Goal: Information Seeking & Learning: Learn about a topic

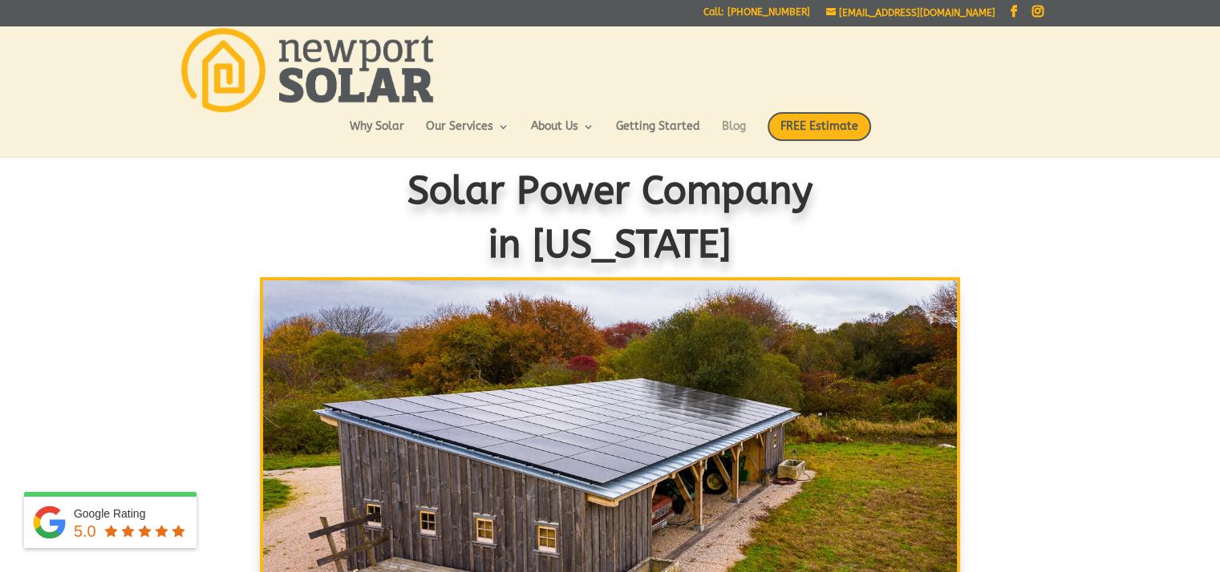
click at [726, 123] on link "Blog" at bounding box center [734, 134] width 24 height 27
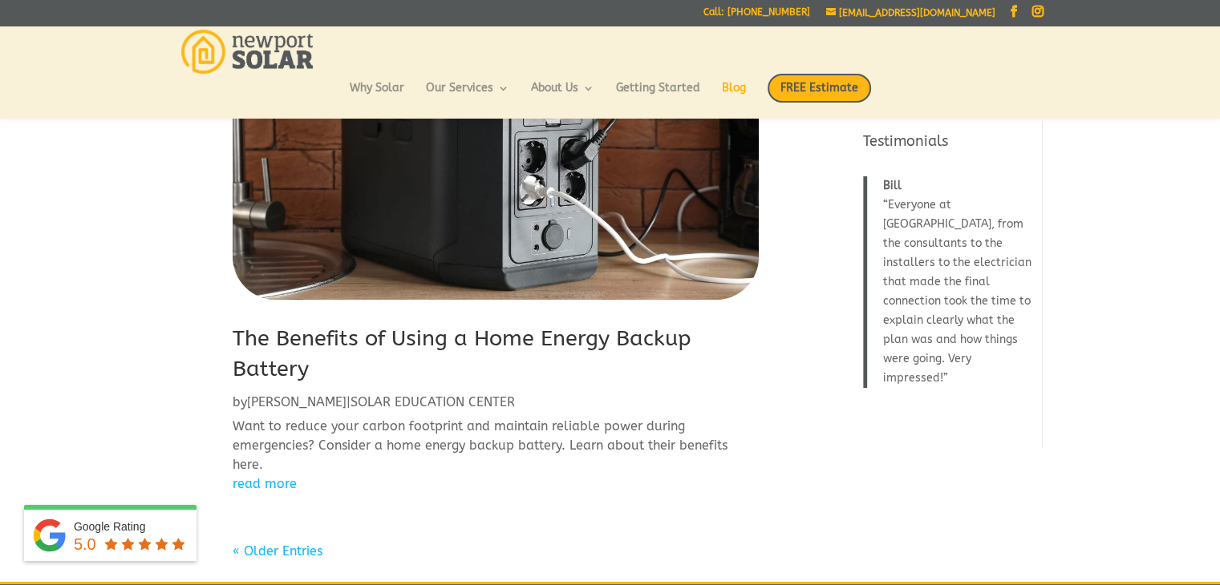
scroll to position [1956, 0]
click at [289, 544] on link "« Older Entries" at bounding box center [278, 551] width 90 height 15
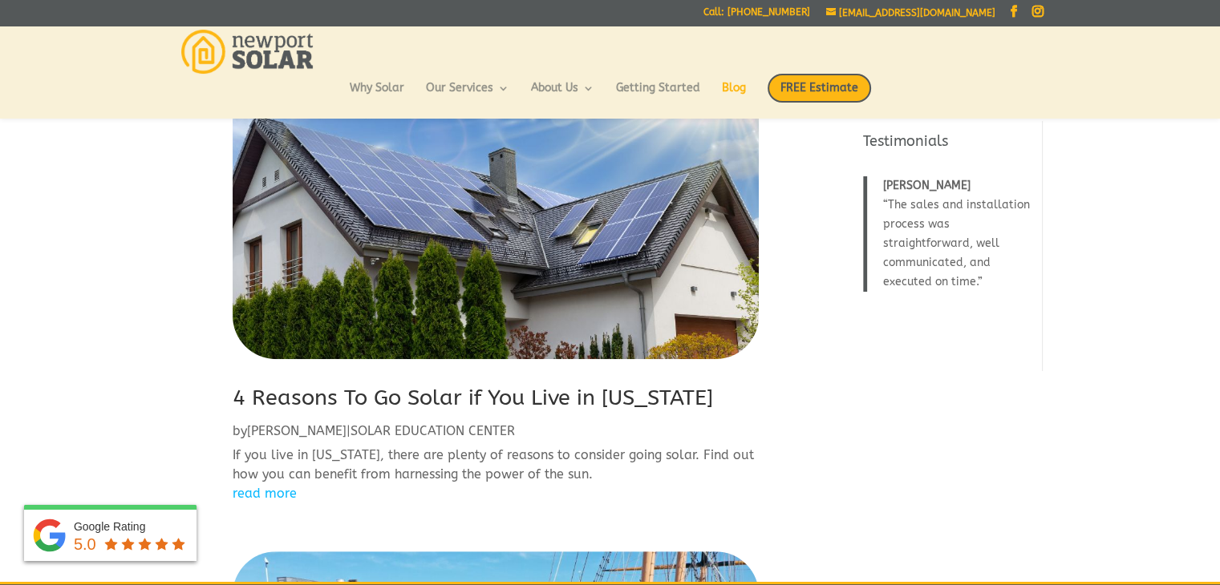
scroll to position [622, 0]
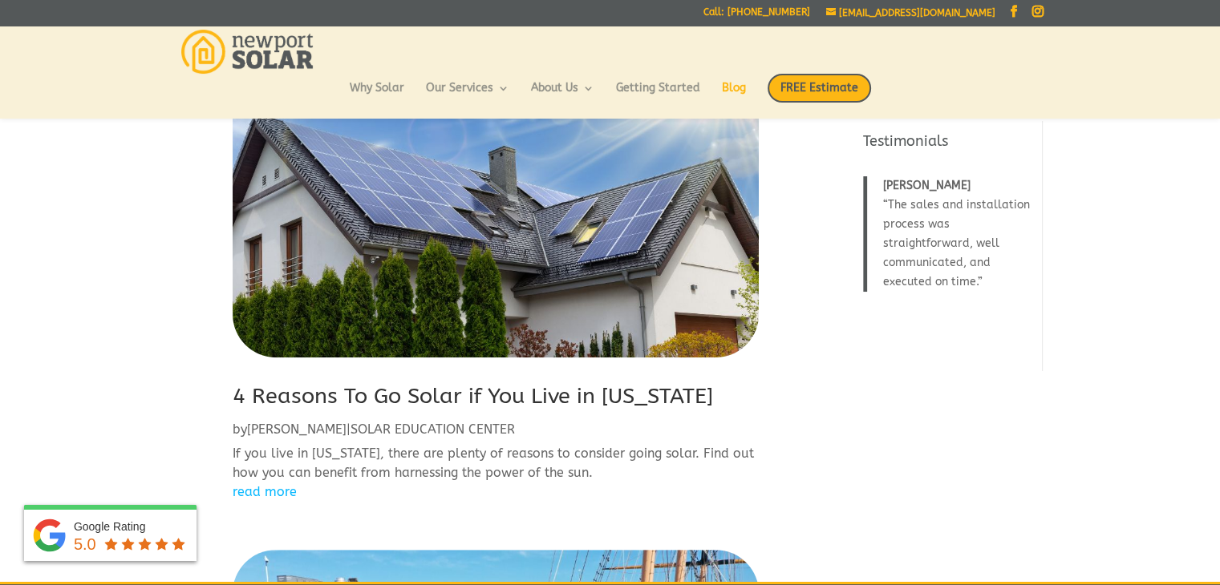
click at [270, 491] on link "read more" at bounding box center [496, 492] width 526 height 19
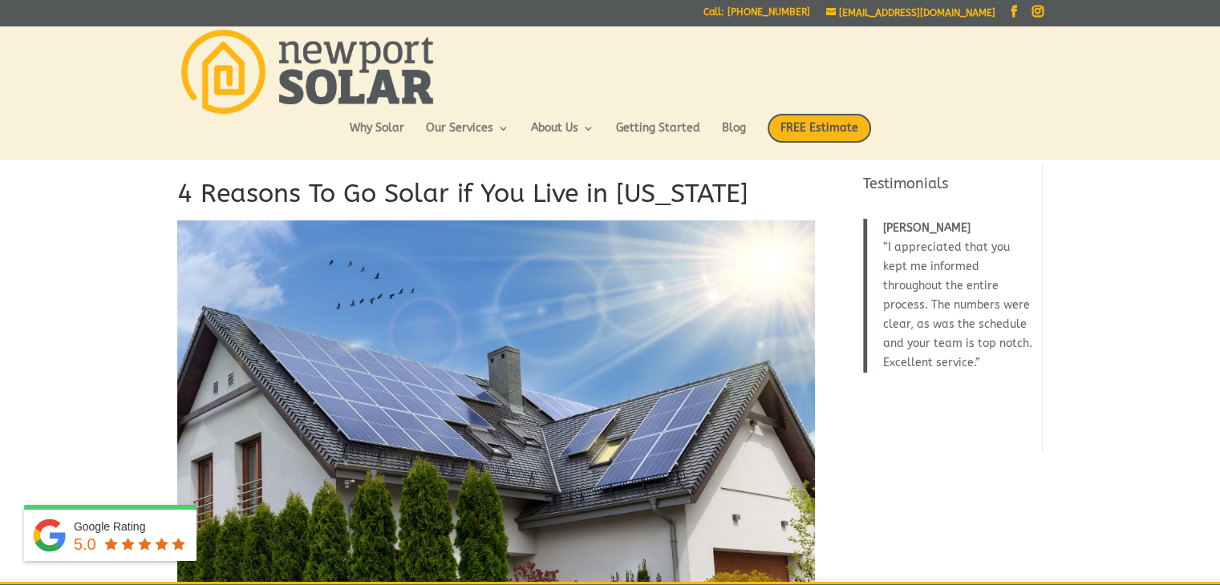
drag, startPoint x: 173, startPoint y: 190, endPoint x: 806, endPoint y: 193, distance: 632.6
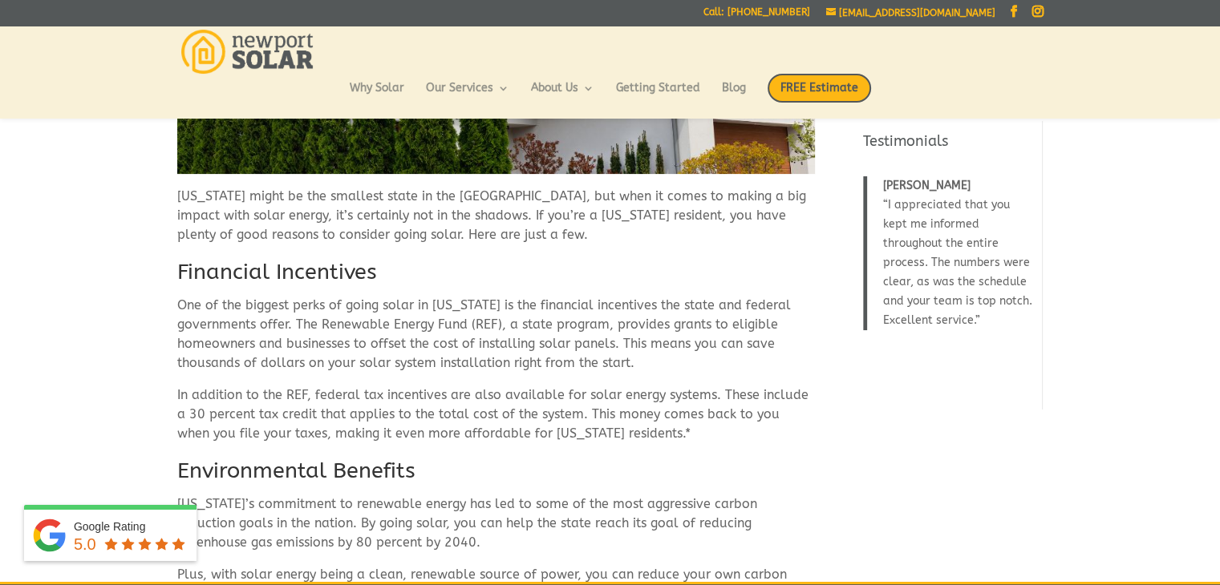
scroll to position [392, 0]
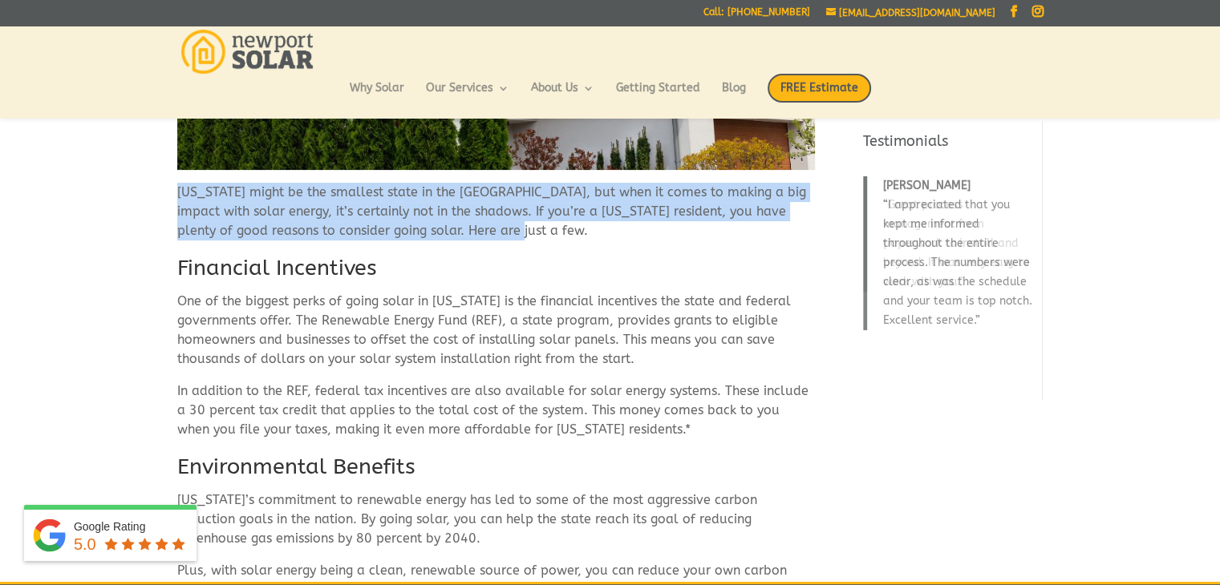
drag, startPoint x: 179, startPoint y: 194, endPoint x: 582, endPoint y: 232, distance: 405.1
click at [582, 232] on p "Rhode Island might be the smallest state in the US, but when it comes to making…" at bounding box center [495, 218] width 637 height 71
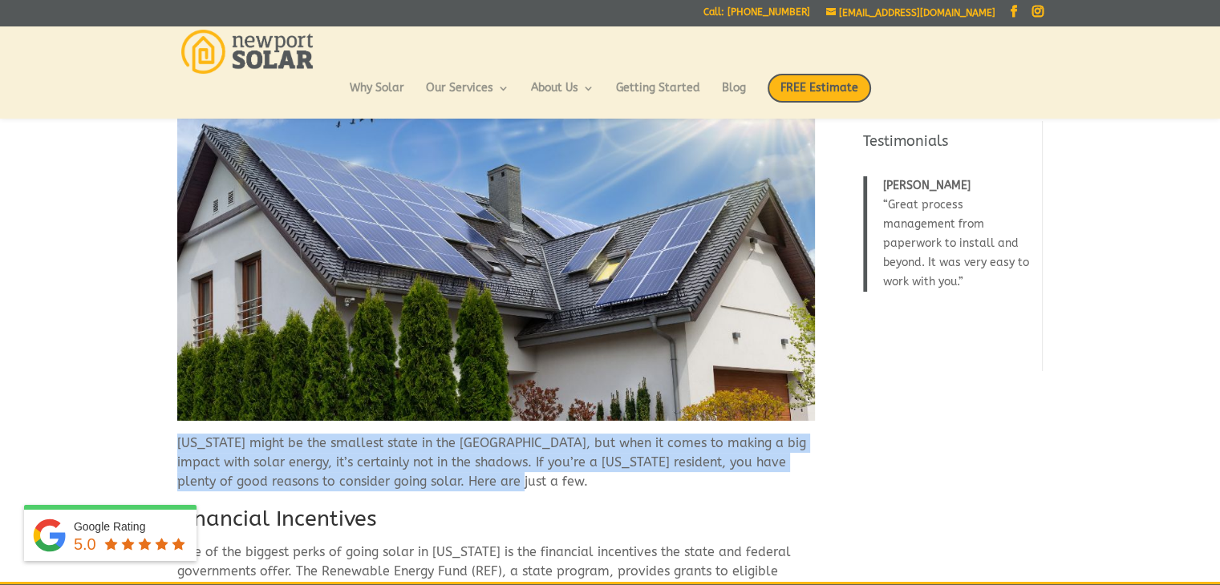
scroll to position [0, 0]
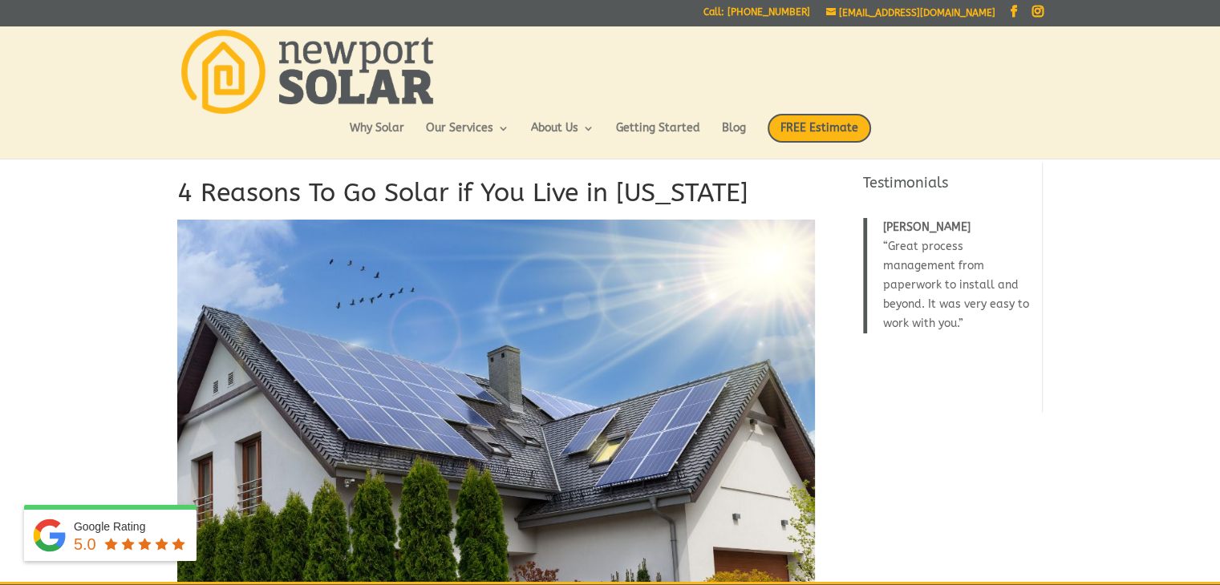
drag, startPoint x: 178, startPoint y: 187, endPoint x: 789, endPoint y: 172, distance: 611.1
copy h1 "4 Reasons To Go Solar if You Live in [US_STATE]"
drag, startPoint x: 357, startPoint y: 161, endPoint x: 241, endPoint y: 199, distance: 121.5
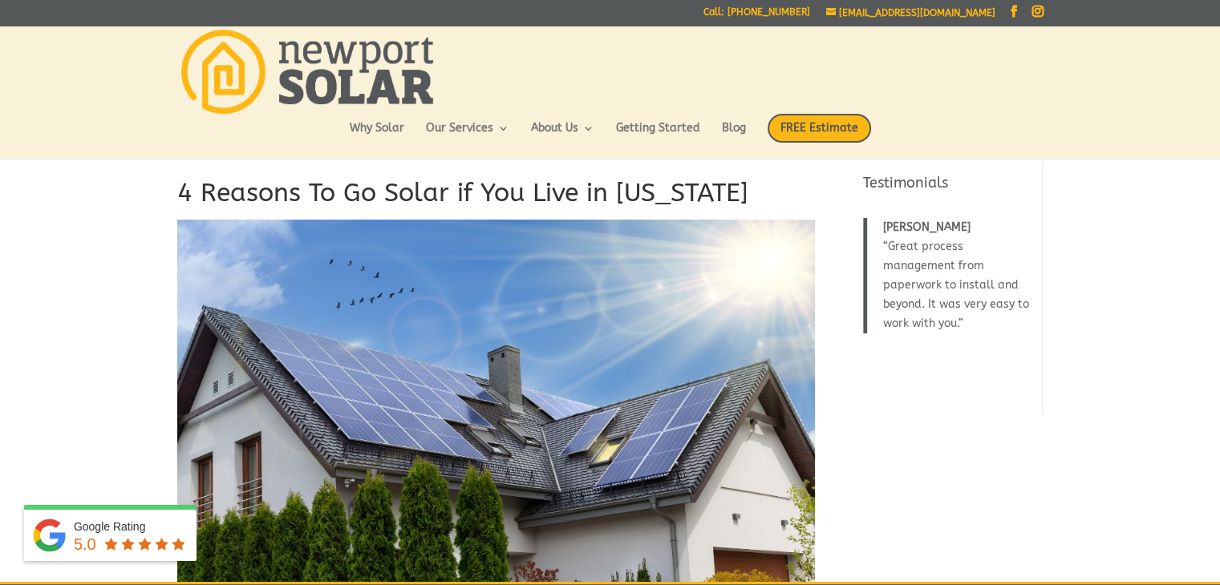
drag, startPoint x: 170, startPoint y: 198, endPoint x: 771, endPoint y: 198, distance: 600.6
copy h1 "4 Reasons To Go Solar if You Live in [US_STATE]"
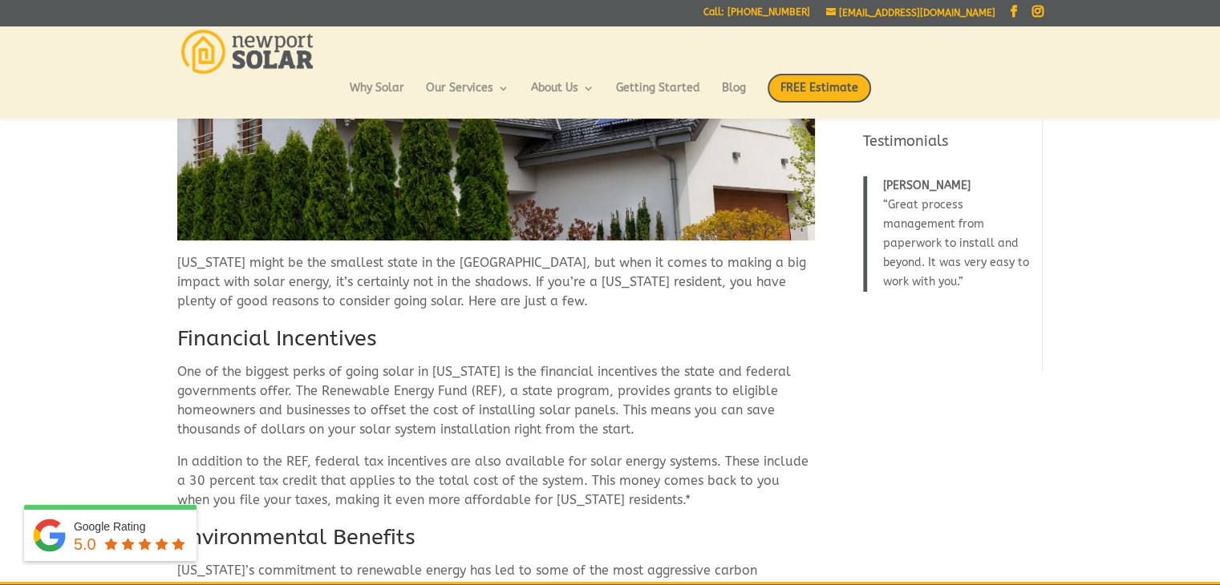
scroll to position [323, 0]
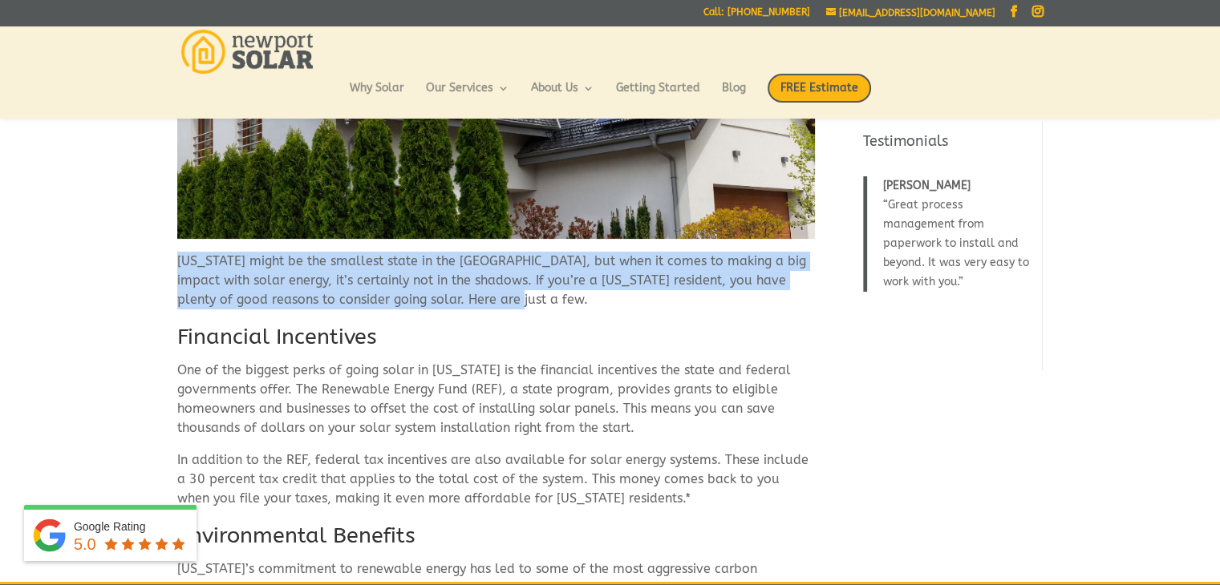
drag, startPoint x: 179, startPoint y: 261, endPoint x: 510, endPoint y: 302, distance: 333.8
click at [510, 302] on p "Rhode Island might be the smallest state in the US, but when it comes to making…" at bounding box center [495, 287] width 637 height 71
copy p "Rhode Island might be the smallest state in the US, but when it comes to making…"
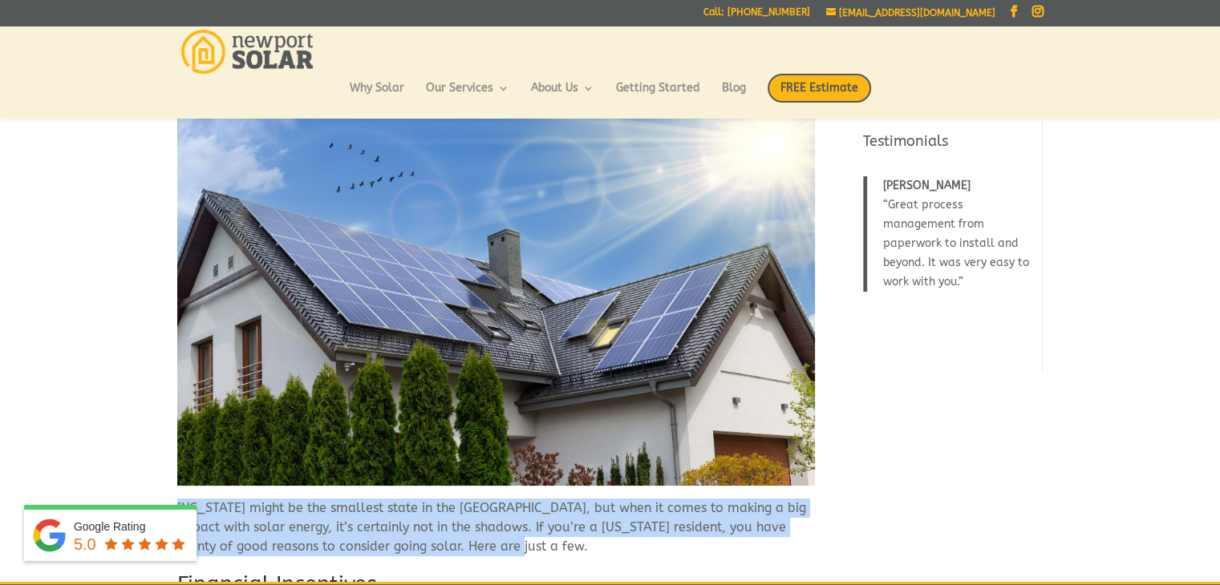
scroll to position [69, 0]
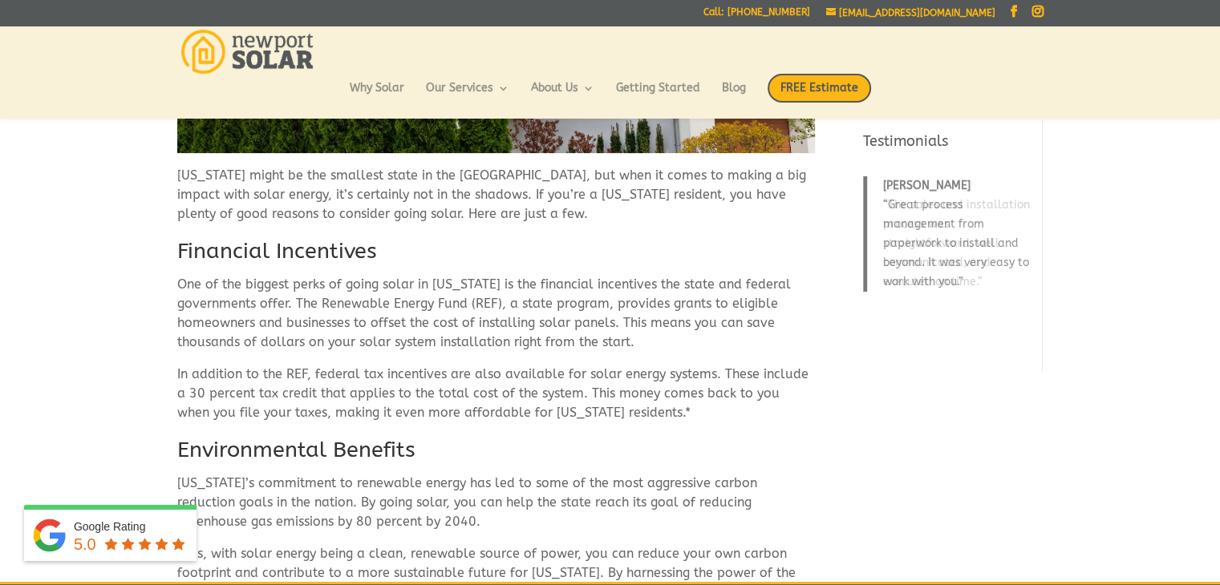
scroll to position [405, 0]
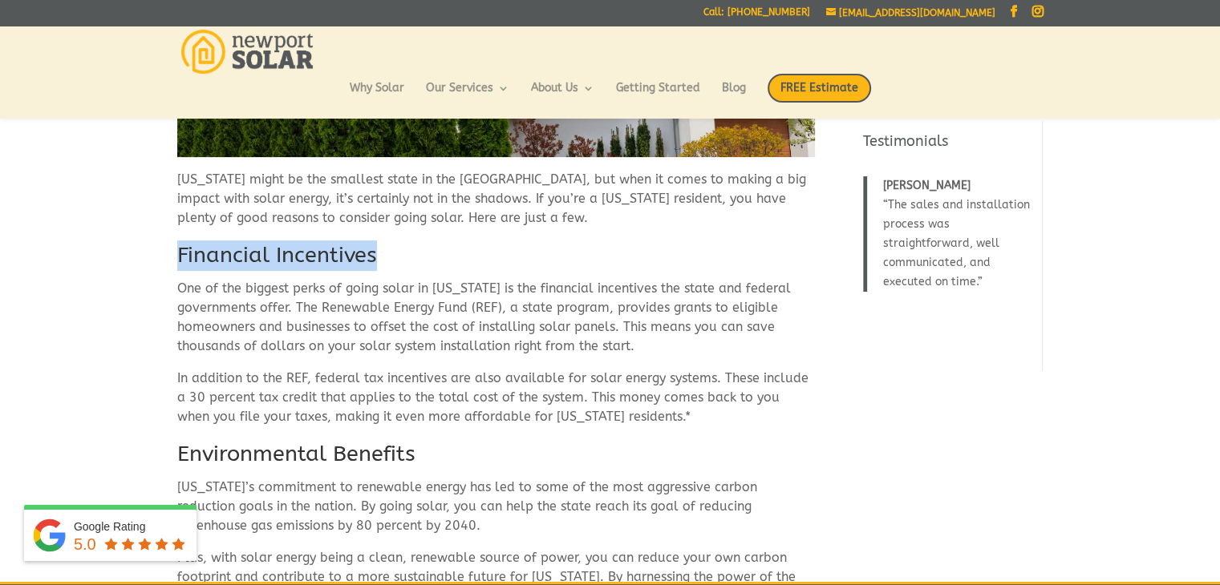
drag, startPoint x: 175, startPoint y: 251, endPoint x: 405, endPoint y: 264, distance: 230.5
click at [405, 264] on div "4 Reasons To Go Solar if You Live in Rhode Island Rhode Island might be the sma…" at bounding box center [610, 476] width 1220 height 1539
copy h2 "Financial Incentives"
drag, startPoint x: 176, startPoint y: 284, endPoint x: 661, endPoint y: 422, distance: 503.5
click at [661, 422] on div "4 Reasons To Go Solar if You Live in Rhode Island Rhode Island might be the sma…" at bounding box center [495, 476] width 637 height 1491
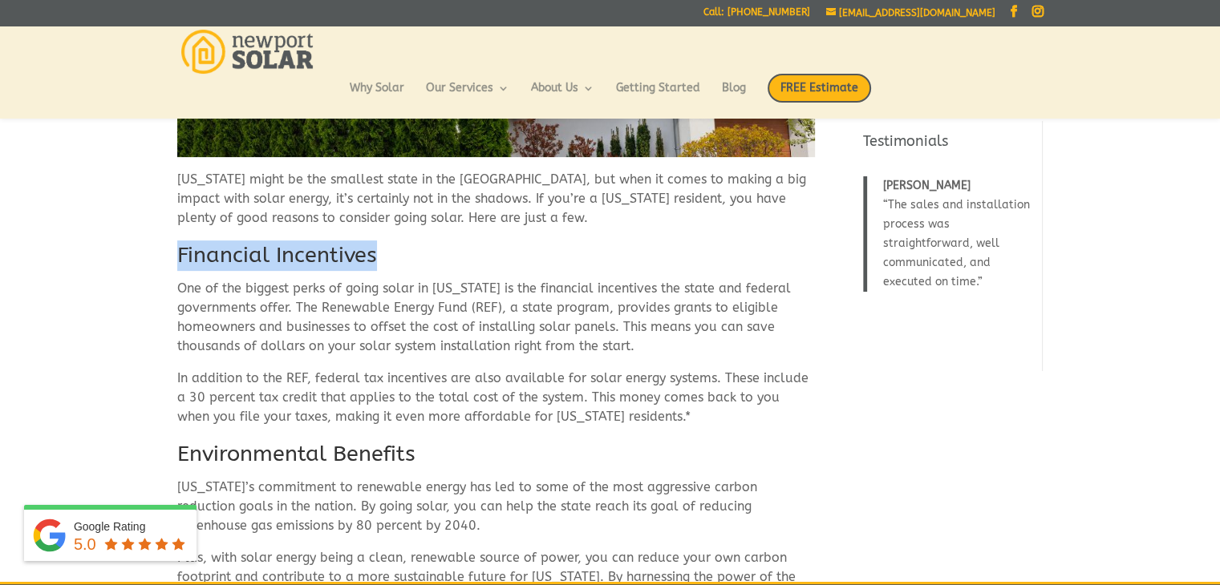
copy div "One of the biggest perks of going solar in Rhode Island is the financial incent…"
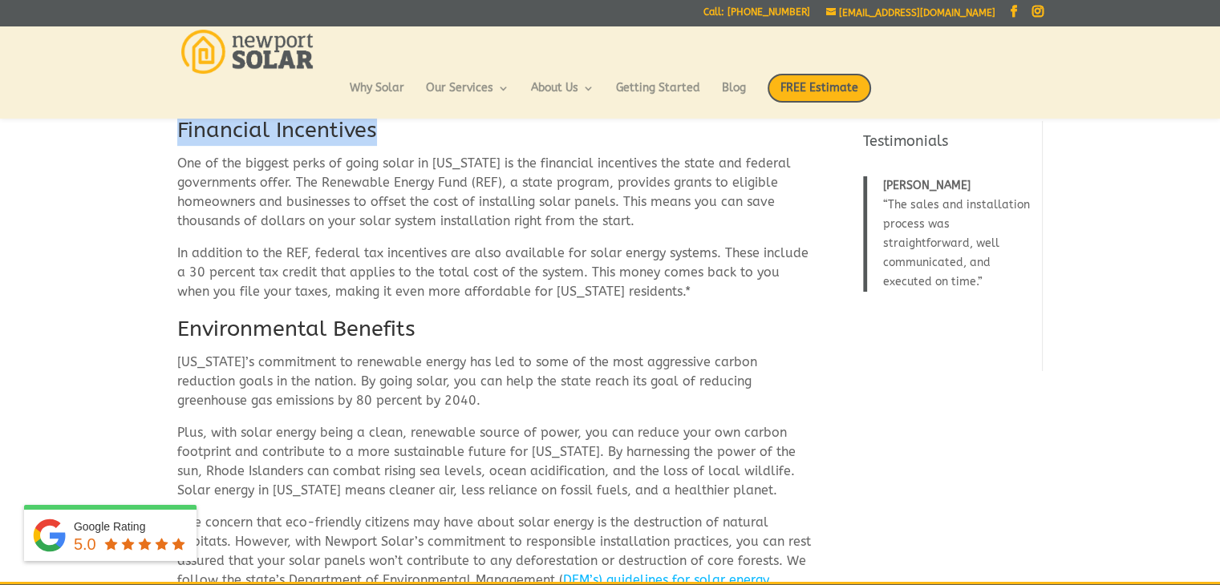
scroll to position [535, 0]
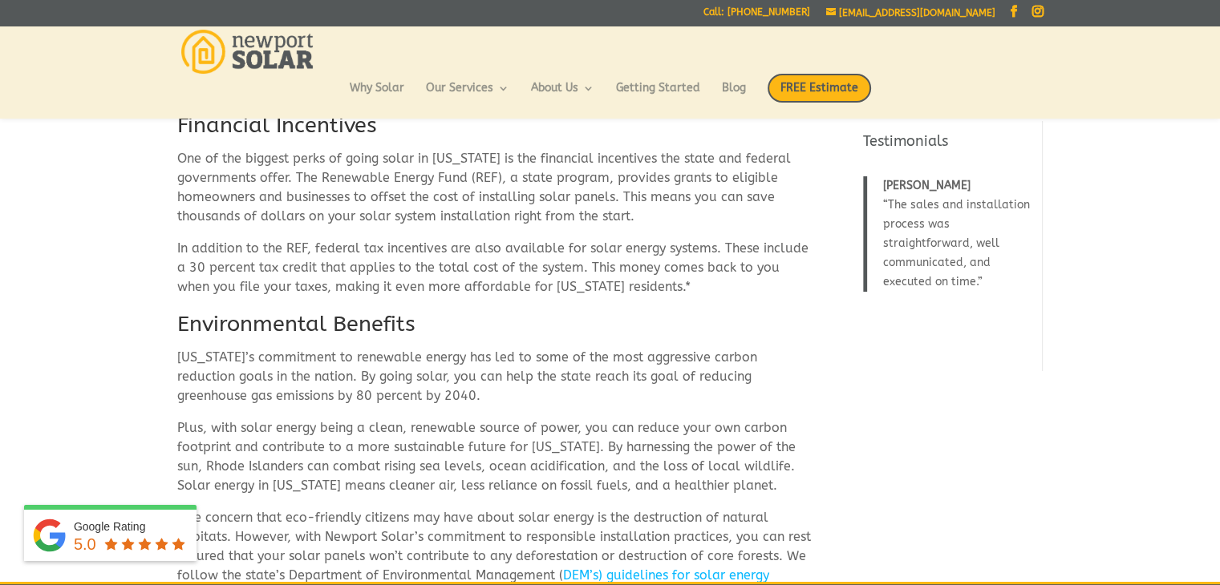
click at [315, 330] on h2 "Environmental Benefits" at bounding box center [495, 328] width 637 height 38
drag, startPoint x: 172, startPoint y: 324, endPoint x: 427, endPoint y: 343, distance: 255.7
click at [427, 343] on div "4 Reasons To Go Solar if You Live in Rhode Island Rhode Island might be the sma…" at bounding box center [610, 346] width 1220 height 1539
copy h2 "Environmental Benefits"
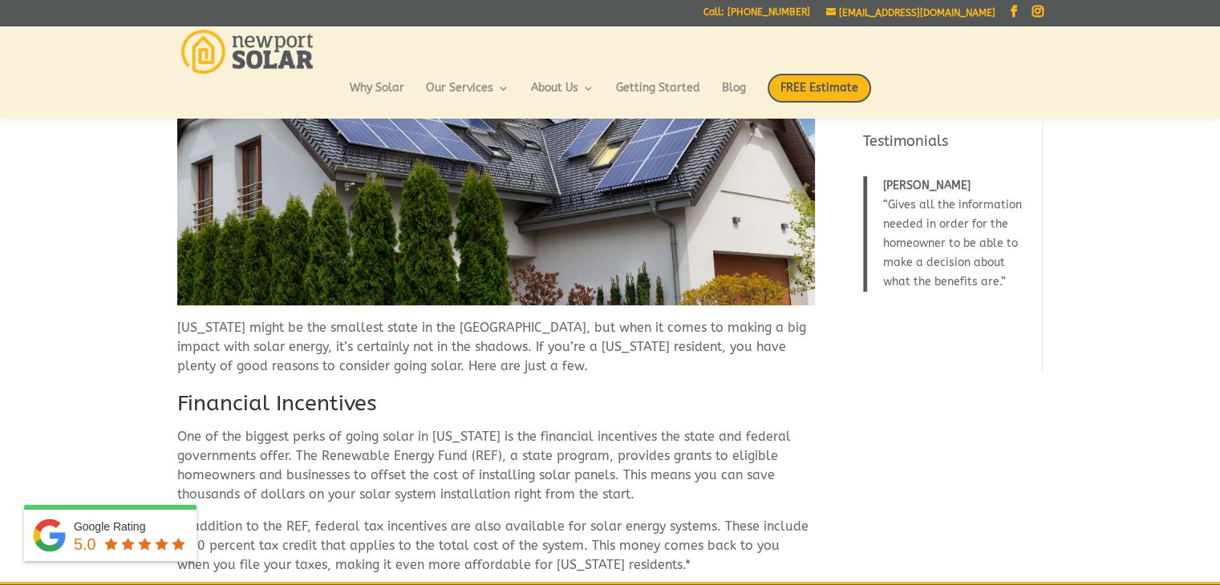
scroll to position [258, 0]
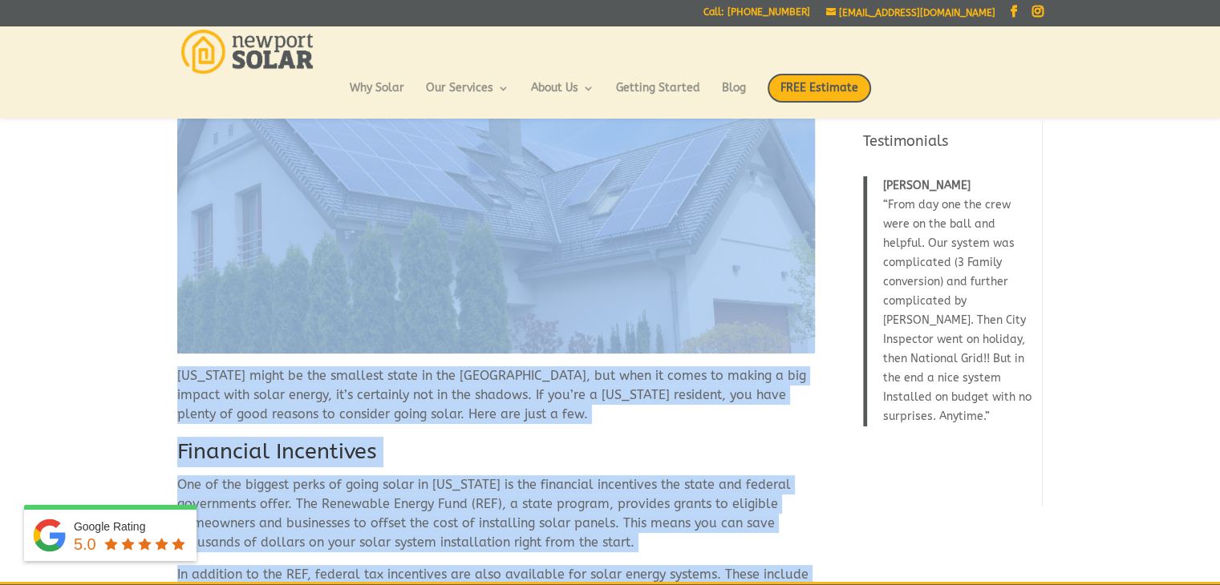
scroll to position [208, 0]
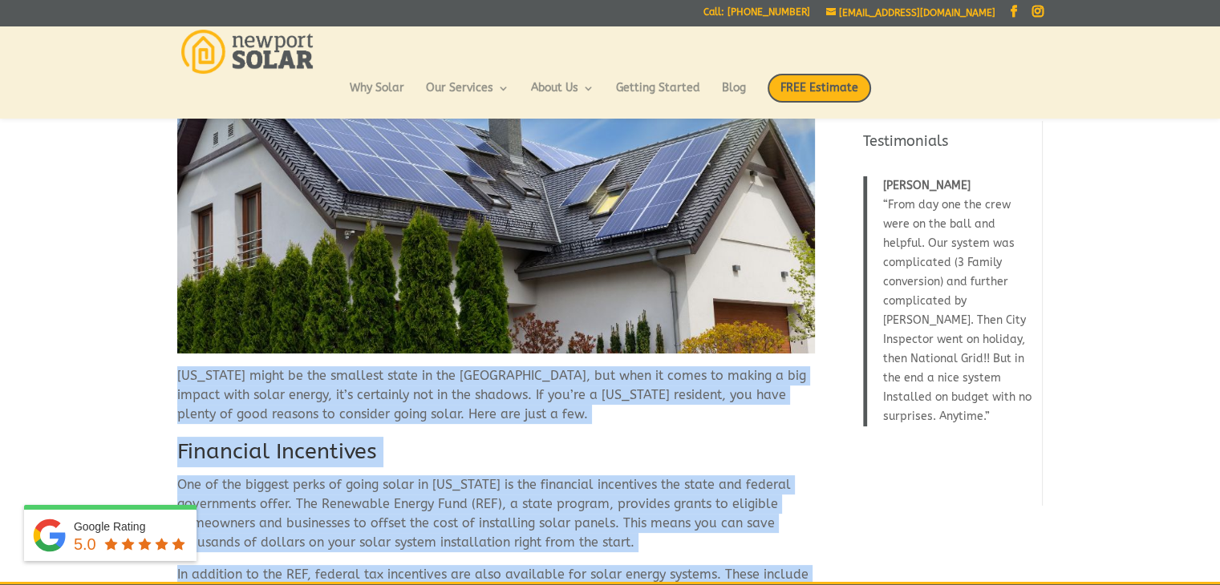
drag, startPoint x: 694, startPoint y: 404, endPoint x: 165, endPoint y: 381, distance: 528.9
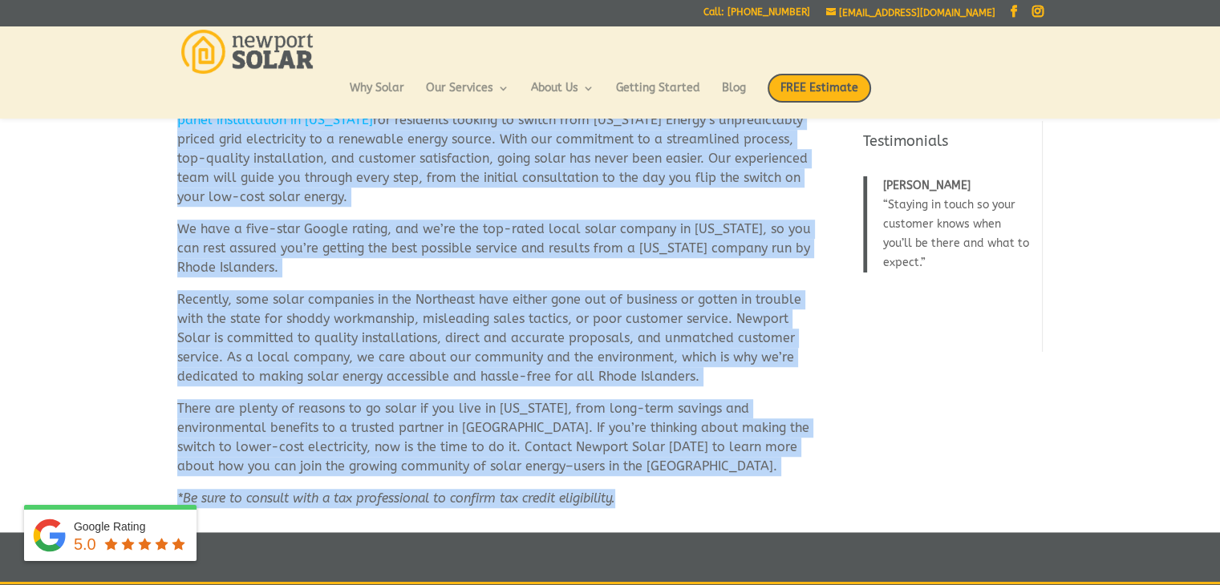
scroll to position [1113, 0]
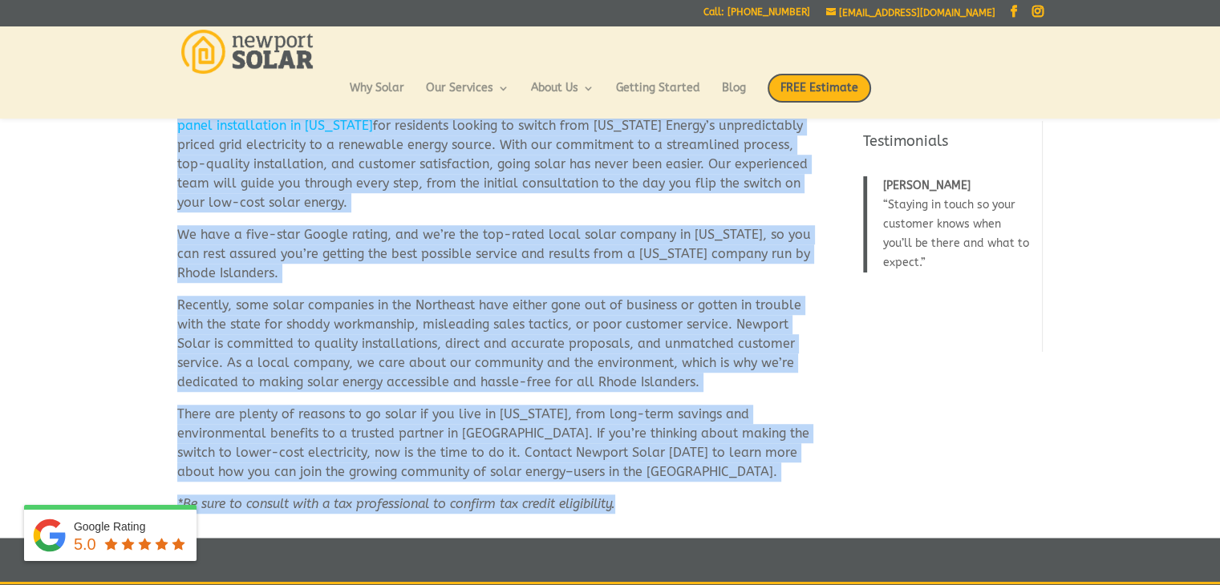
click at [681, 386] on p "Recently, some solar companies in the Northeast have either gone out of busines…" at bounding box center [495, 350] width 637 height 109
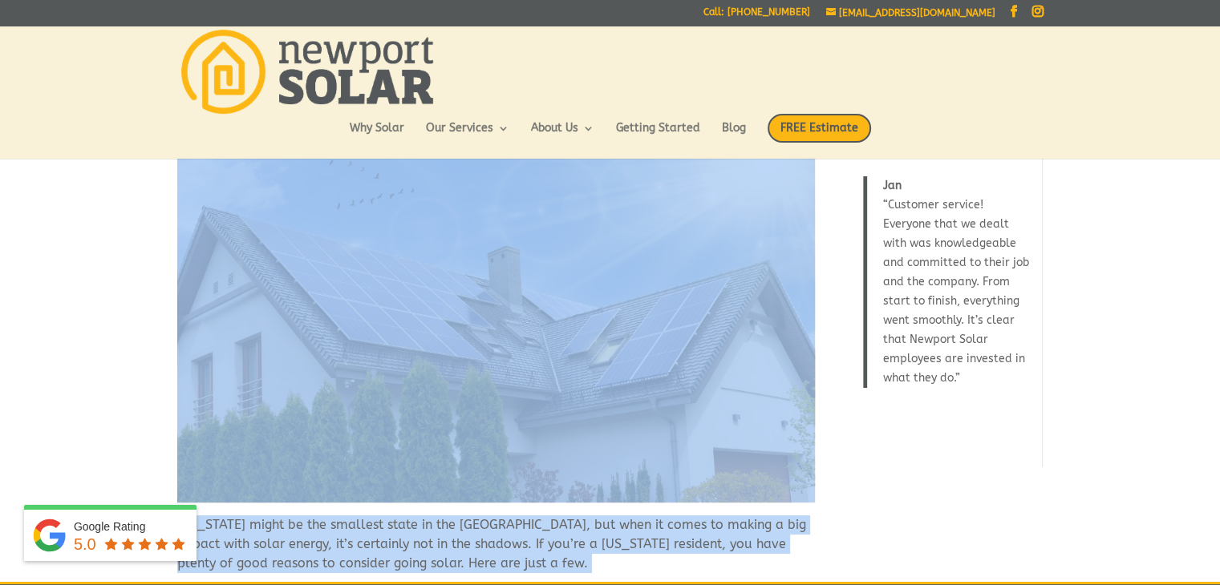
scroll to position [0, 0]
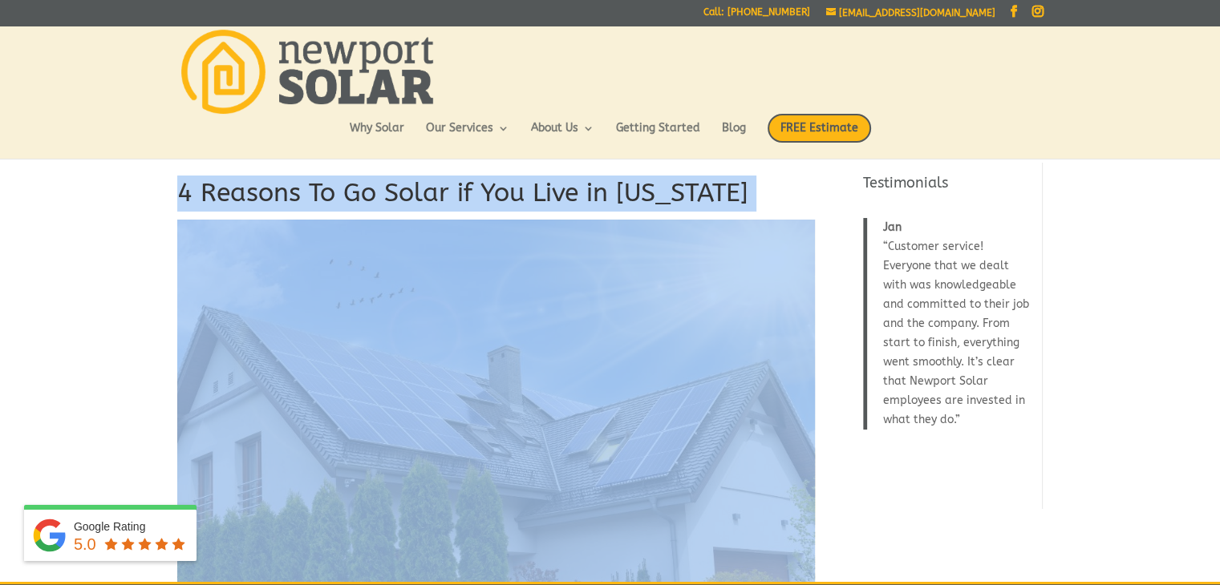
drag, startPoint x: 646, startPoint y: 514, endPoint x: 177, endPoint y: 188, distance: 571.4
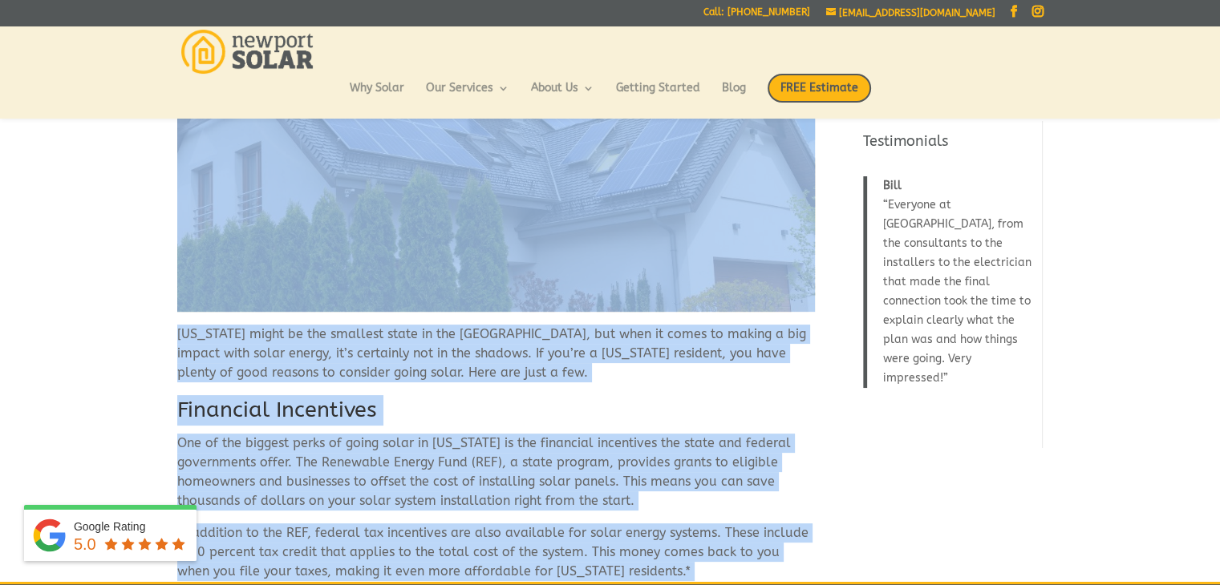
scroll to position [220, 0]
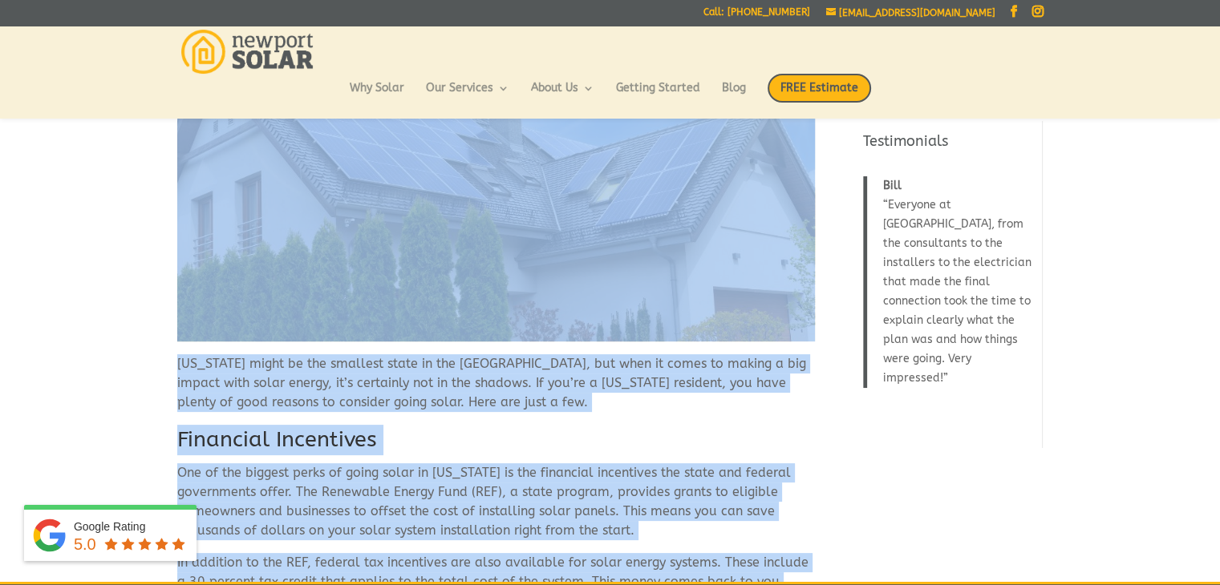
click at [625, 387] on p "Rhode Island might be the smallest state in the US, but when it comes to making…" at bounding box center [495, 389] width 637 height 71
